Goal: Information Seeking & Learning: Learn about a topic

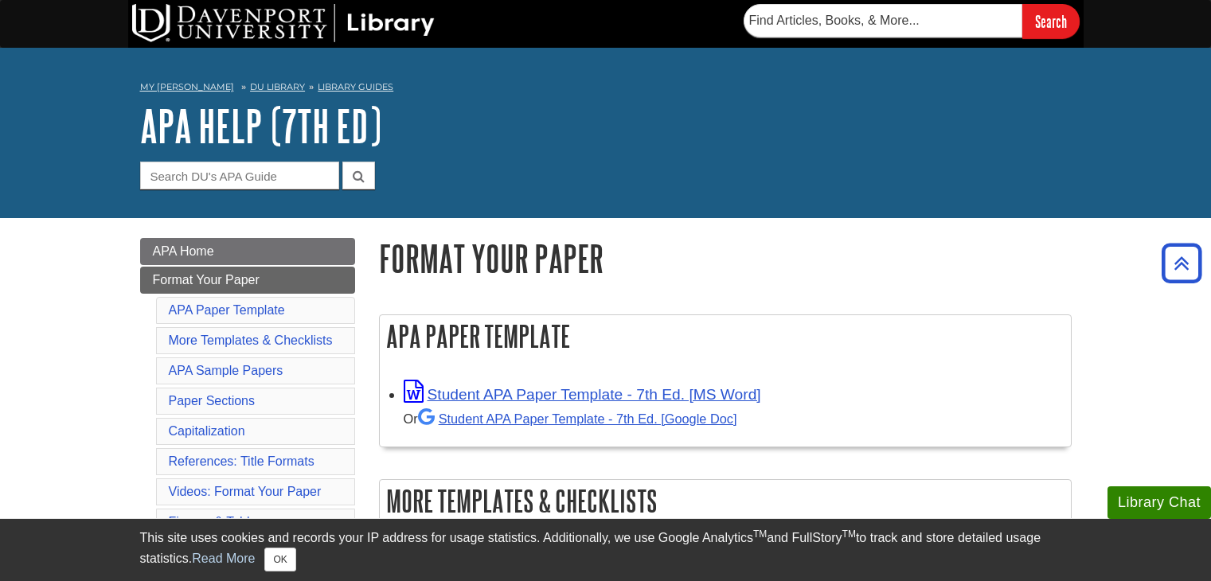
scroll to position [191, 0]
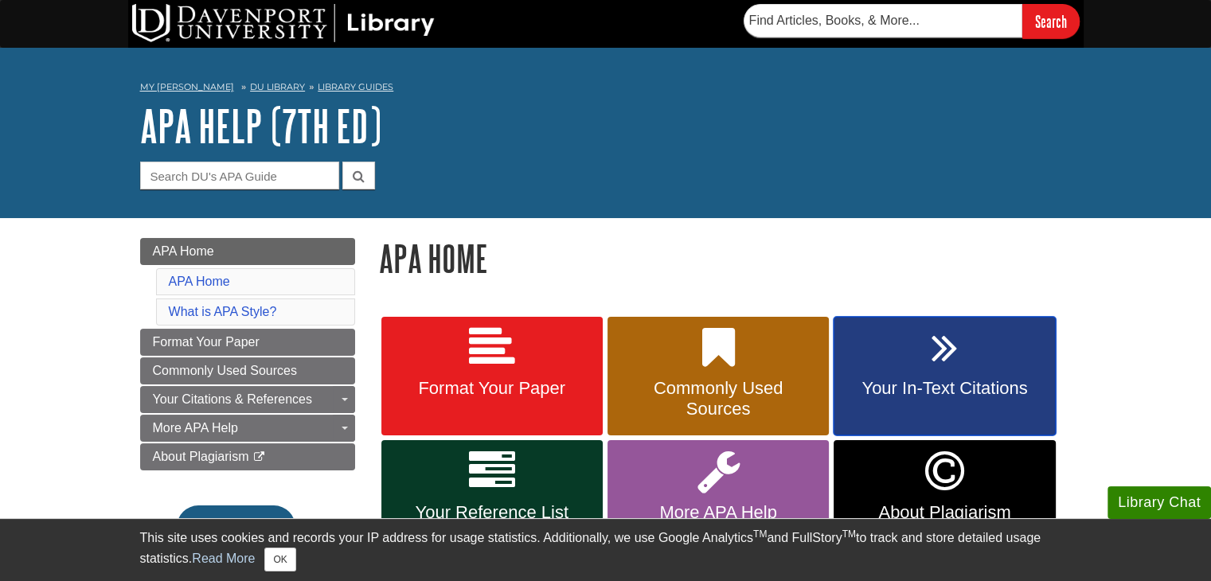
click at [929, 373] on link "Your In-Text Citations" at bounding box center [944, 376] width 221 height 119
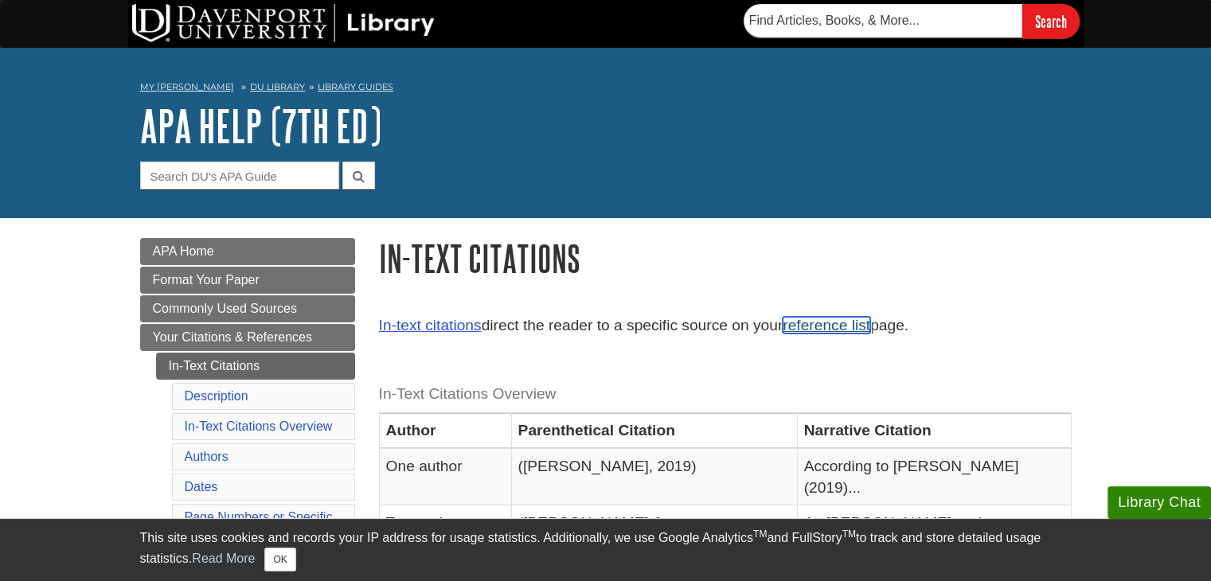
click at [850, 327] on link "reference list" at bounding box center [827, 325] width 88 height 17
click at [405, 324] on link "In-text citations" at bounding box center [430, 325] width 103 height 17
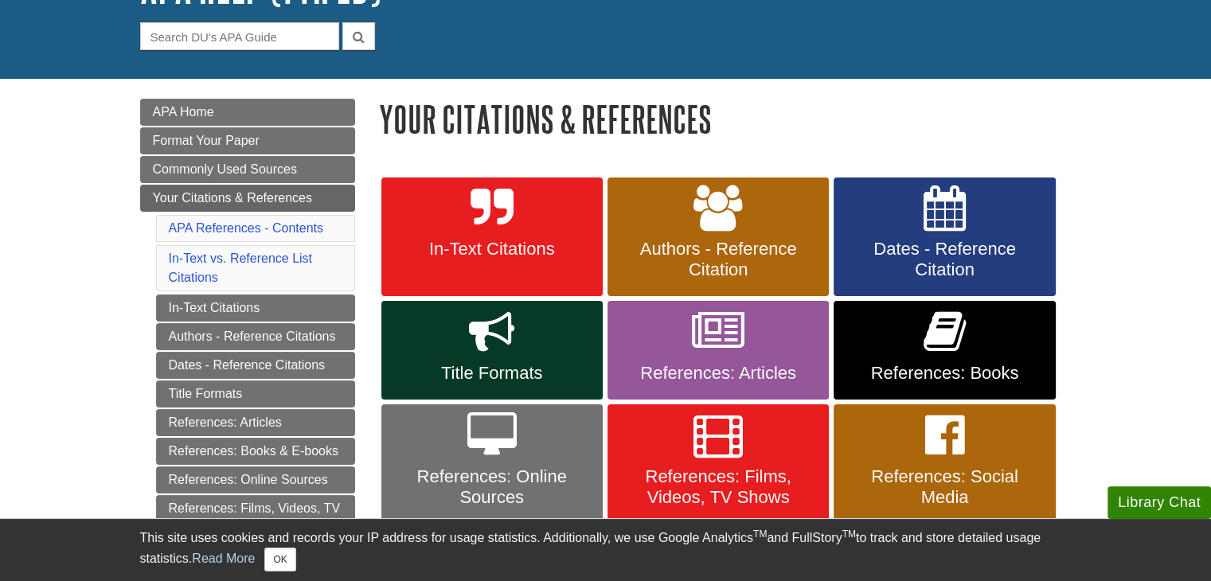
scroll to position [108, 0]
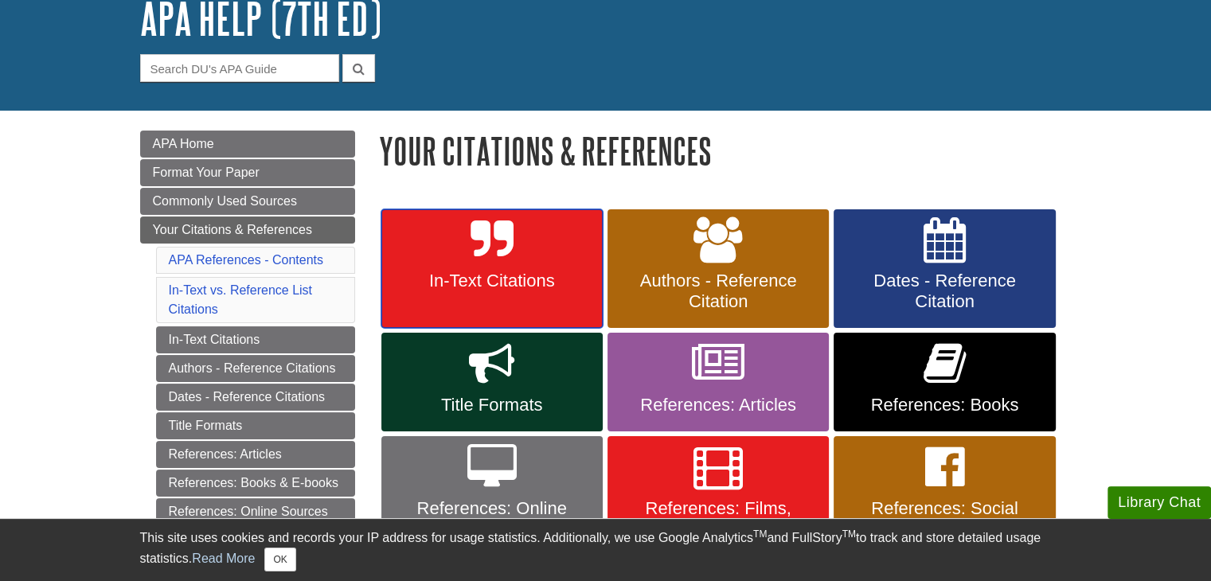
click at [492, 260] on icon at bounding box center [492, 240] width 42 height 46
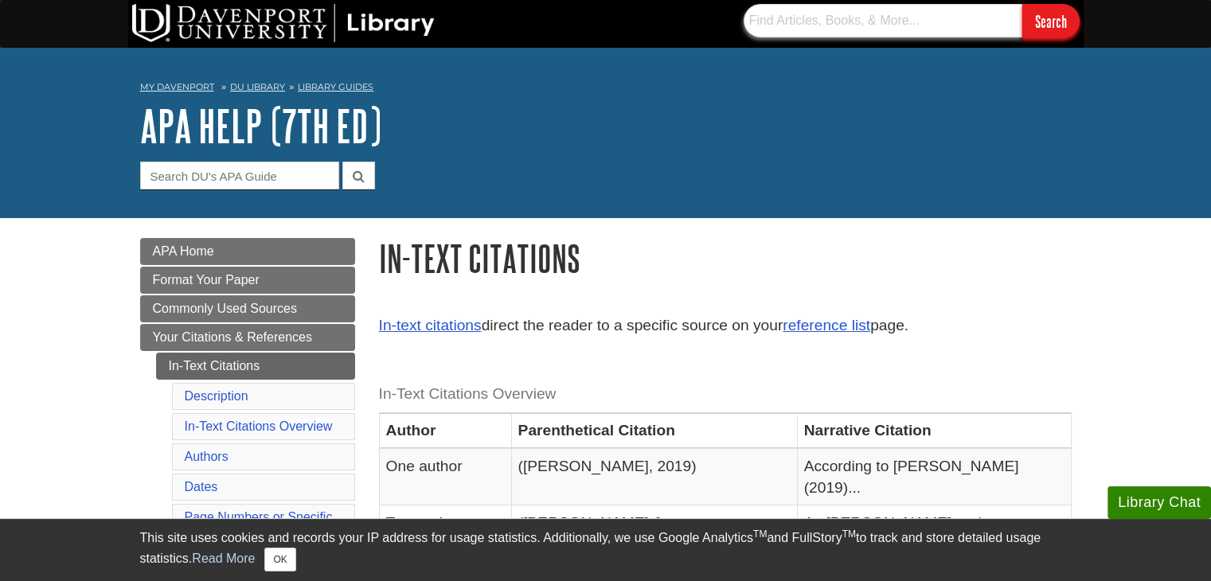
click at [883, 18] on input "text" at bounding box center [883, 20] width 279 height 33
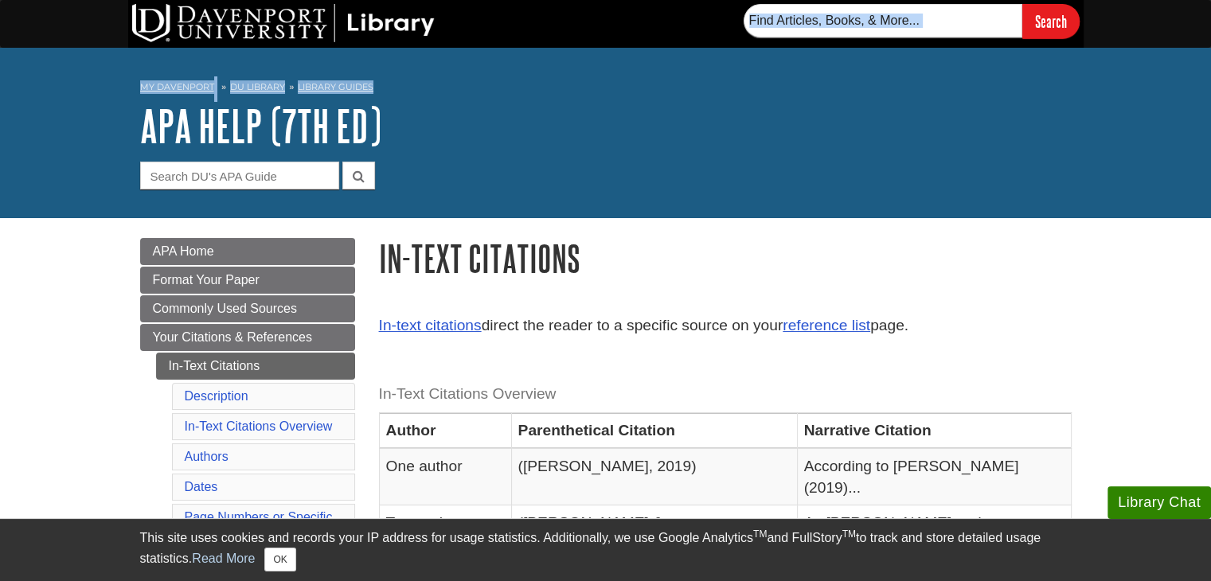
drag, startPoint x: 831, startPoint y: 45, endPoint x: 836, endPoint y: 63, distance: 18.9
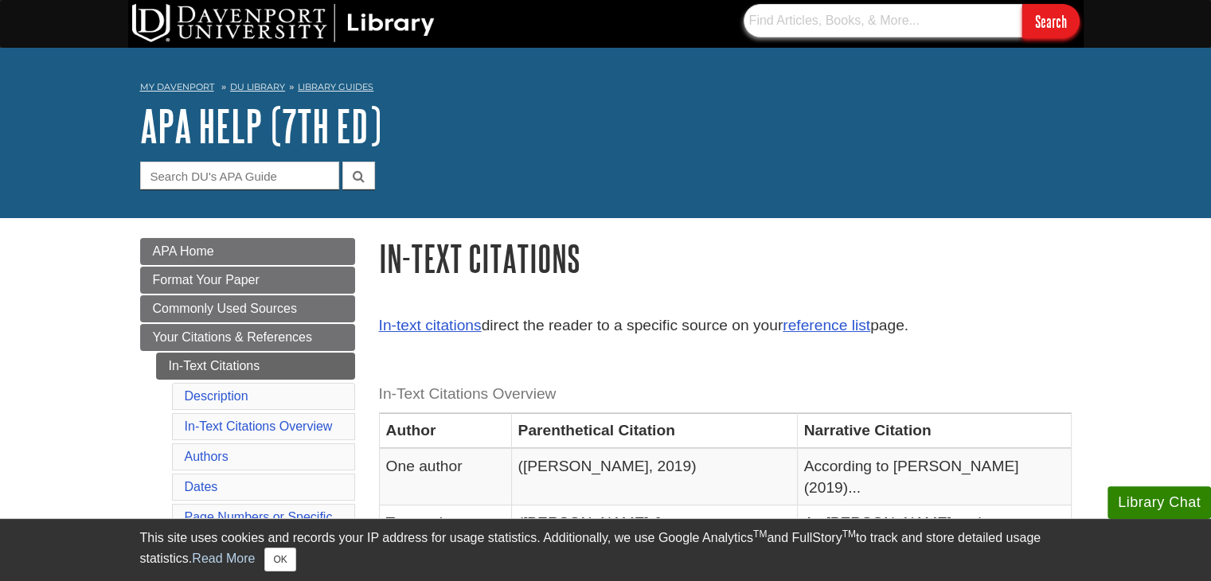
click at [775, 21] on input "text" at bounding box center [883, 20] width 279 height 33
type input "Clasificasion de microorganismo"
click at [1030, 26] on input "Search" at bounding box center [1050, 21] width 57 height 34
